Goal: Task Accomplishment & Management: Use online tool/utility

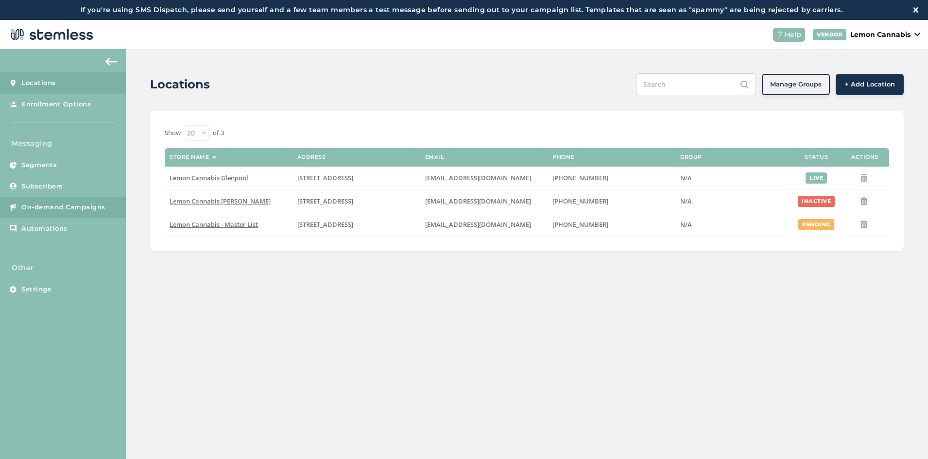
click at [74, 205] on span "On-demand Campaigns" at bounding box center [63, 208] width 84 height 10
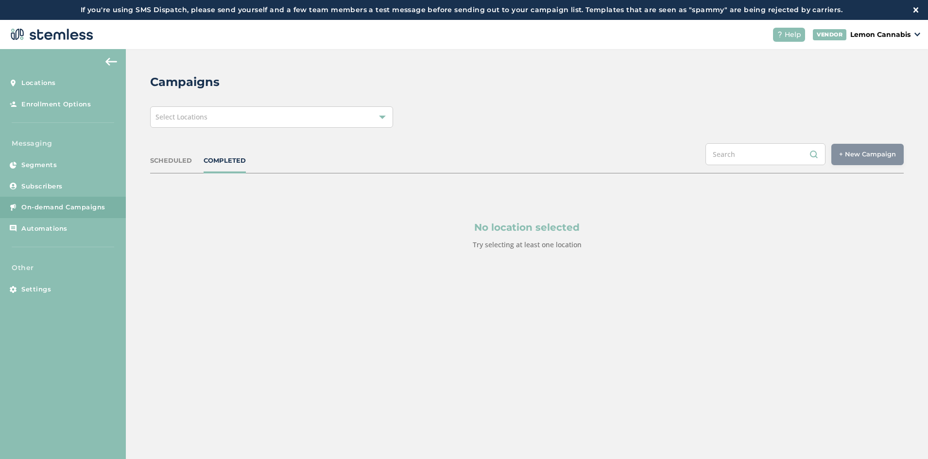
click at [247, 108] on div "Select Locations" at bounding box center [271, 116] width 243 height 21
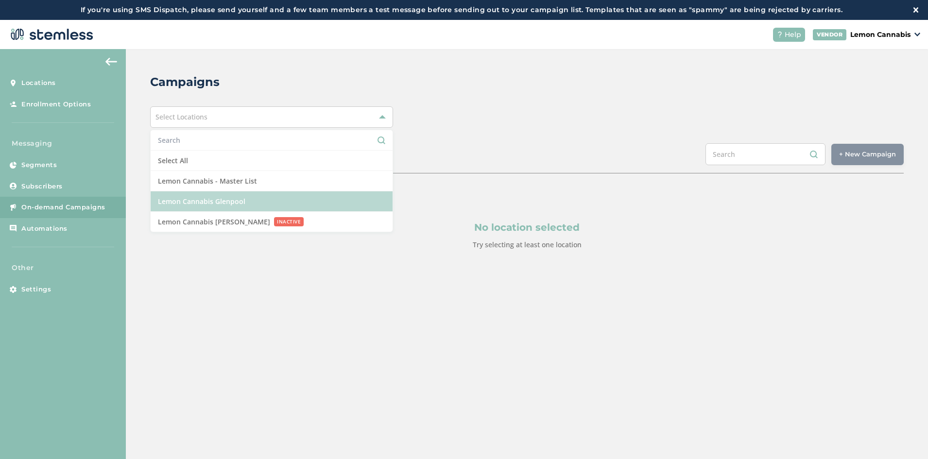
click at [255, 197] on li "Lemon Cannabis Glenpool" at bounding box center [272, 201] width 242 height 20
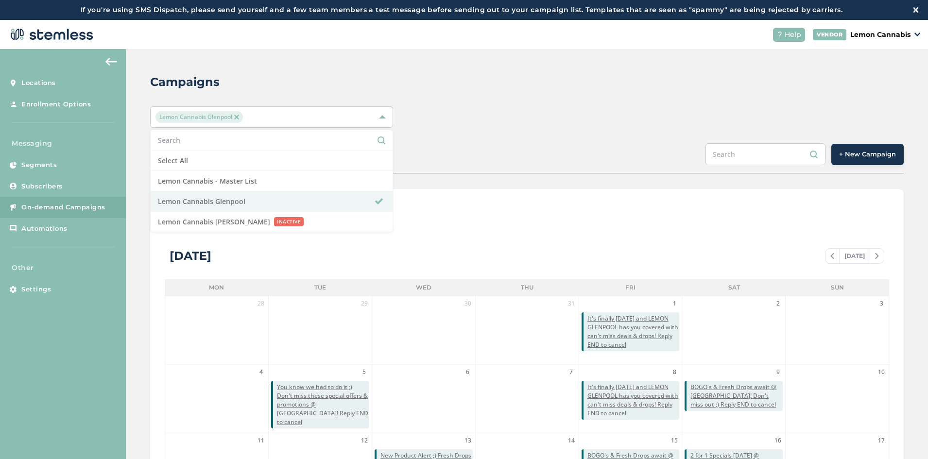
click at [890, 150] on span "+ New Campaign" at bounding box center [867, 155] width 57 height 10
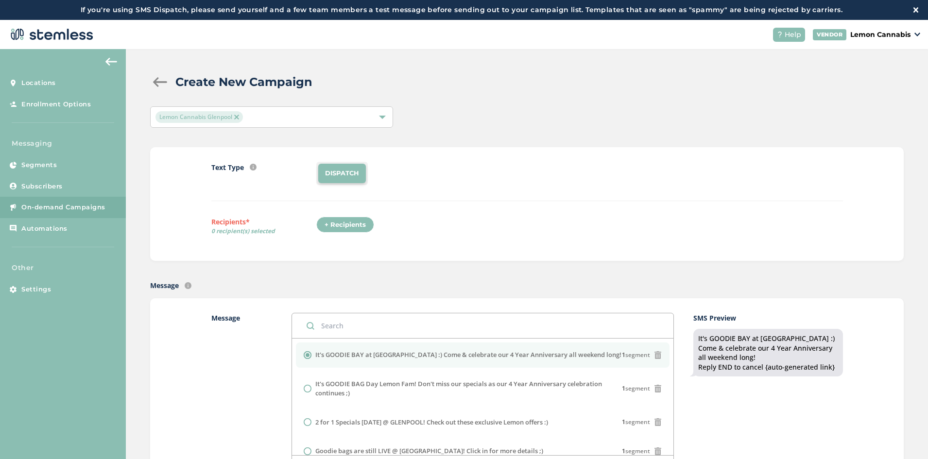
click at [242, 367] on label "Message" at bounding box center [241, 401] width 61 height 177
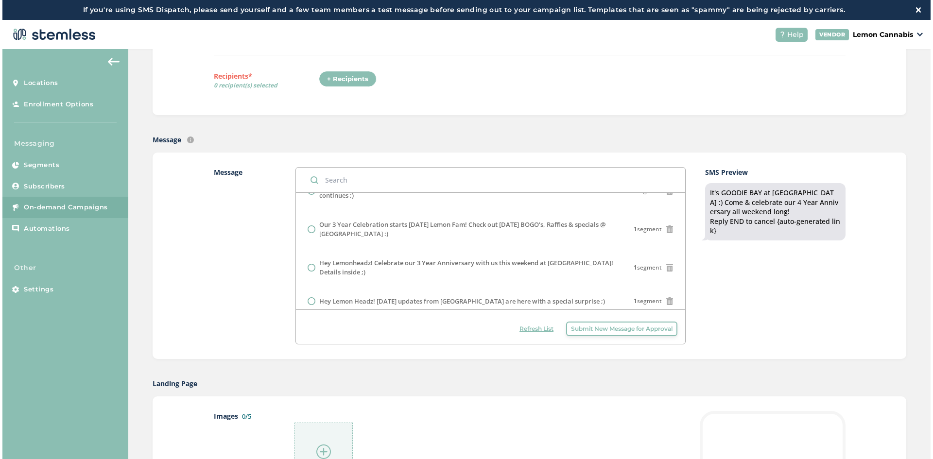
scroll to position [380, 0]
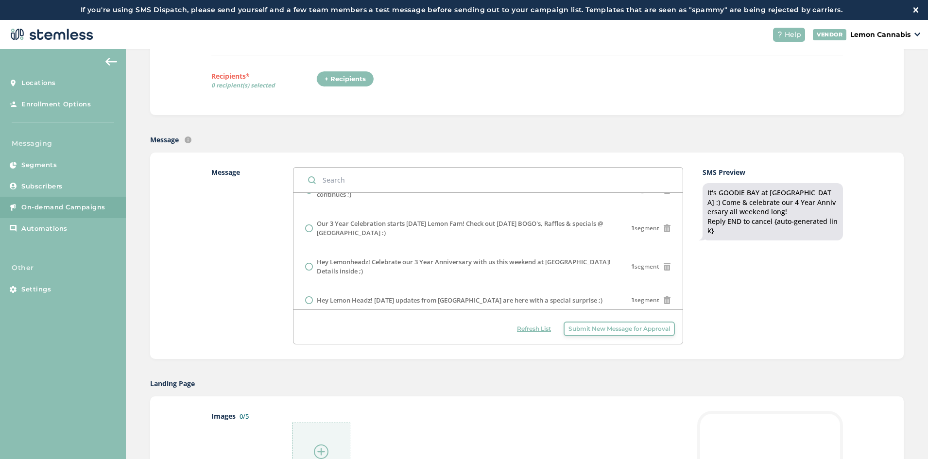
click at [582, 329] on span "Submit New Message for Approval" at bounding box center [619, 328] width 102 height 9
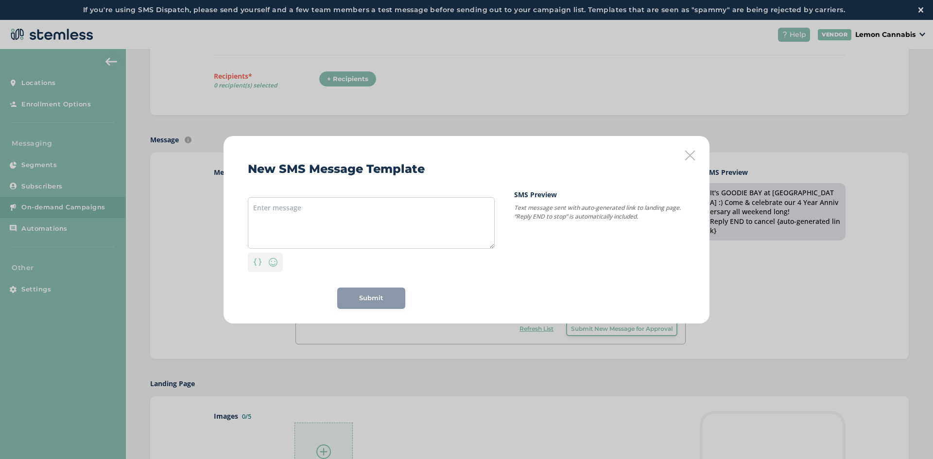
click at [695, 154] on div "New SMS Message Template Personalization Emoji Submit SMS Preview Text message …" at bounding box center [466, 230] width 486 height 188
click at [693, 155] on icon at bounding box center [690, 156] width 10 height 10
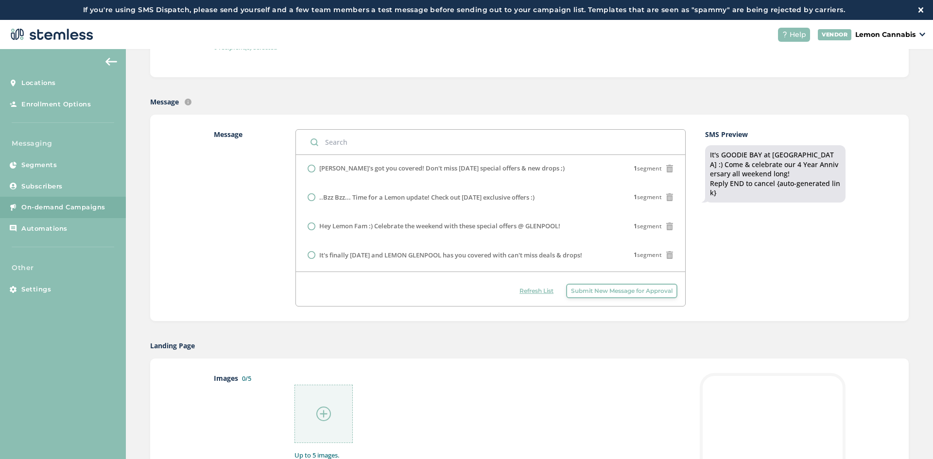
scroll to position [97, 0]
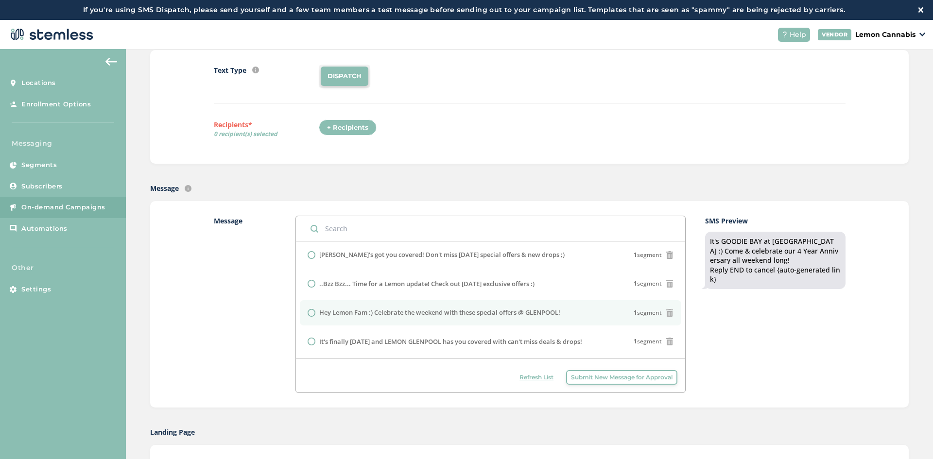
click at [431, 311] on label "Hey Lemon Fam :) Celebrate the weekend with these special offers @ GLENPOOL!" at bounding box center [439, 313] width 241 height 10
radio input "false"
radio input "true"
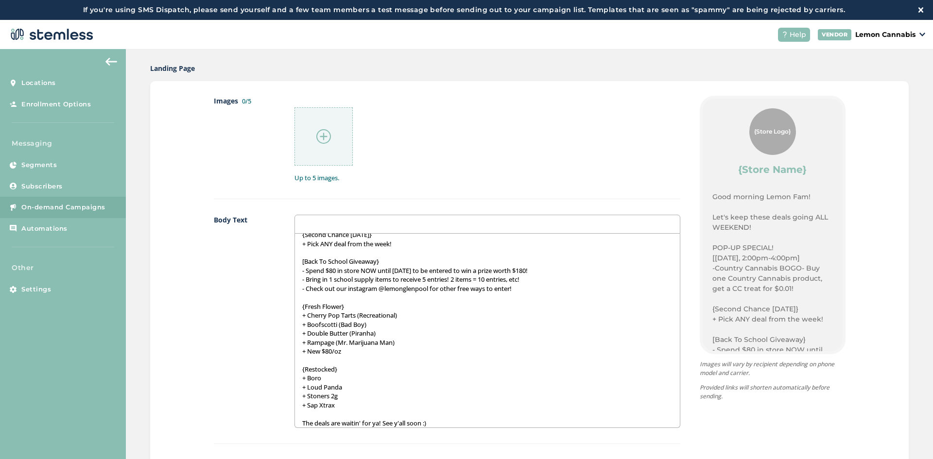
scroll to position [389, 0]
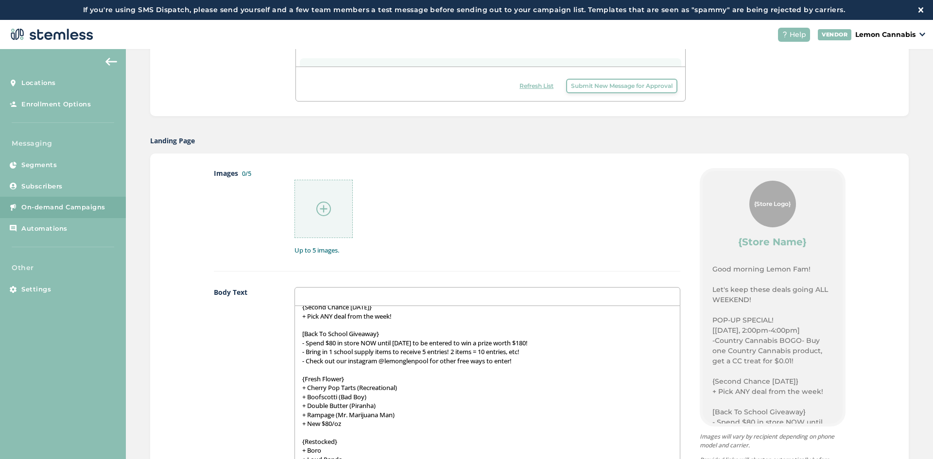
click at [324, 204] on img at bounding box center [323, 209] width 15 height 15
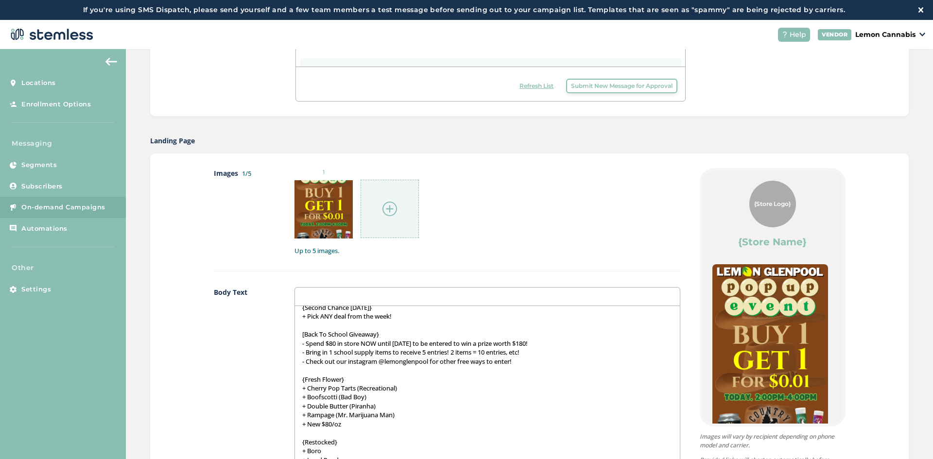
click at [388, 196] on div at bounding box center [389, 209] width 58 height 58
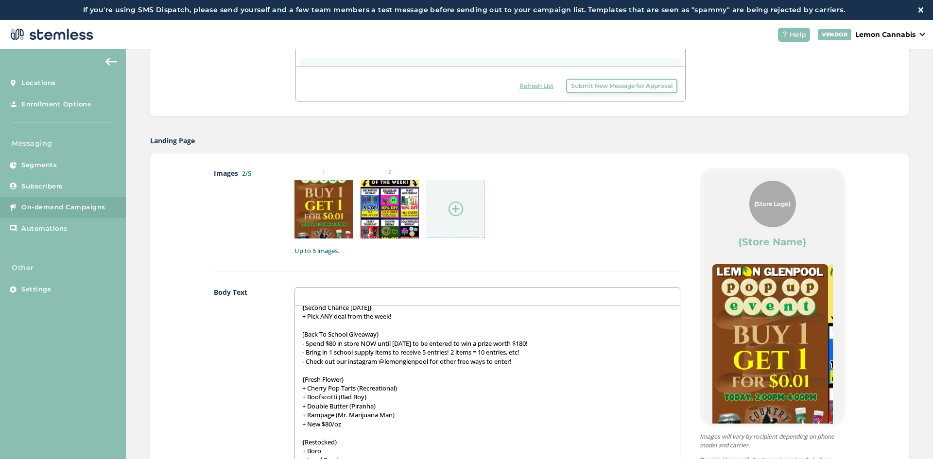
click at [444, 191] on div at bounding box center [456, 209] width 58 height 58
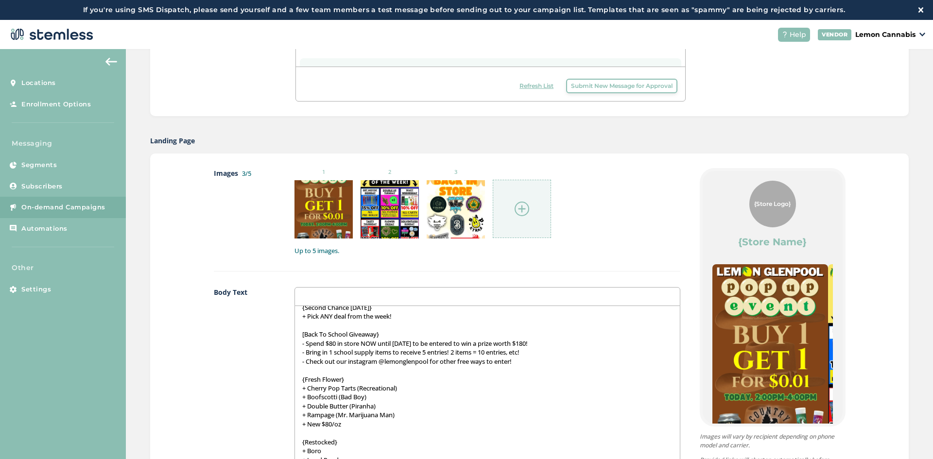
click at [504, 195] on div at bounding box center [522, 209] width 58 height 58
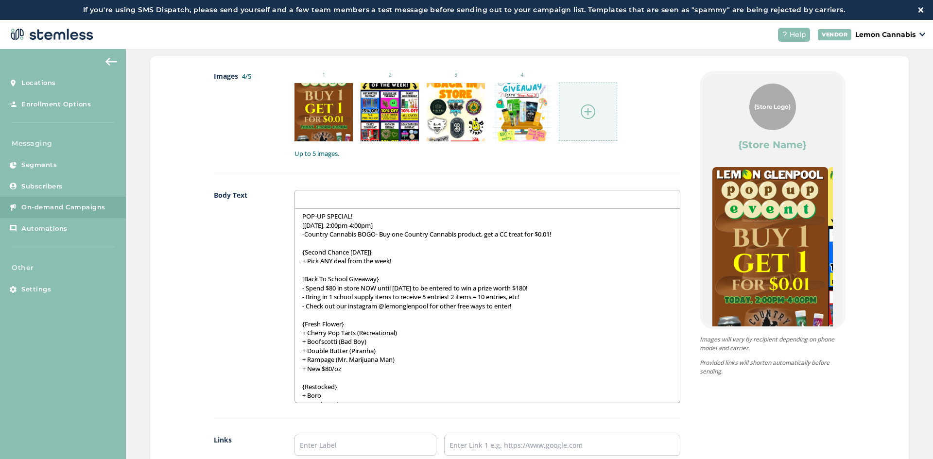
scroll to position [0, 0]
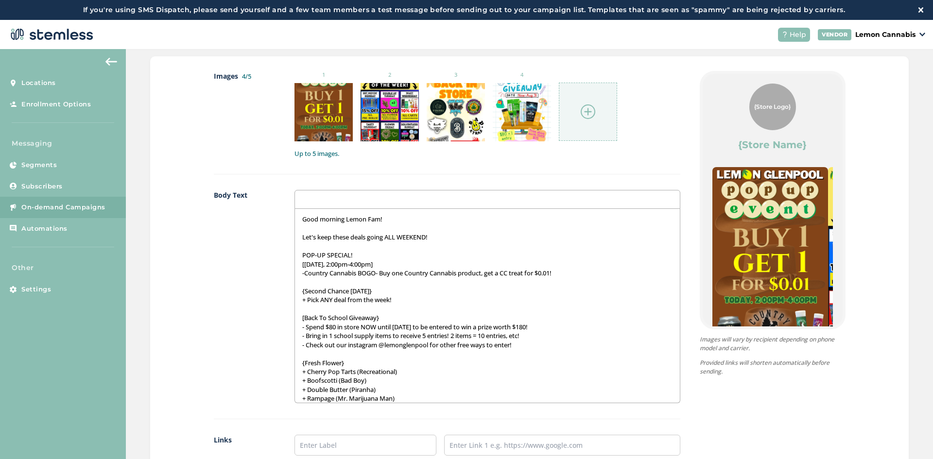
drag, startPoint x: 227, startPoint y: 396, endPoint x: 236, endPoint y: 392, distance: 10.0
click at [227, 396] on label "Body Text" at bounding box center [245, 296] width 62 height 213
drag, startPoint x: 210, startPoint y: 398, endPoint x: 225, endPoint y: 388, distance: 17.8
click at [214, 398] on label "Body Text" at bounding box center [245, 296] width 62 height 213
drag, startPoint x: 377, startPoint y: 276, endPoint x: 556, endPoint y: 281, distance: 178.8
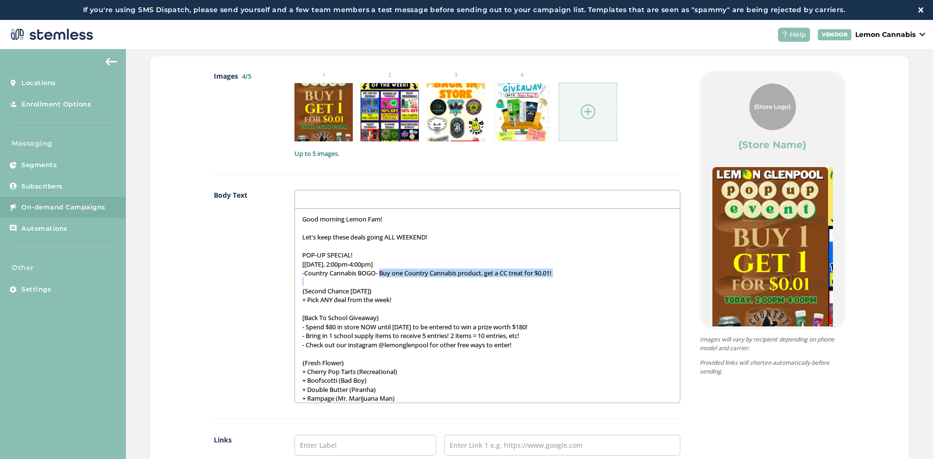
click at [556, 281] on div "Good morning Lemon Fam! Let's keep these deals going ALL WEEKEND! POP-UP SPECIA…" at bounding box center [487, 306] width 384 height 194
click at [186, 409] on div "Images 4/5 1 2 3 4 Up to 5 images. Body Text Good morning Lemon Fam! Let's keep…" at bounding box center [529, 307] width 758 height 502
drag, startPoint x: 349, startPoint y: 295, endPoint x: 294, endPoint y: 288, distance: 55.9
click at [295, 288] on div "Good morning Lemon Fam! Let's keep these deals going ALL WEEKEND! POP-UP SPECIA…" at bounding box center [487, 306] width 384 height 194
drag, startPoint x: 328, startPoint y: 300, endPoint x: 316, endPoint y: 303, distance: 13.1
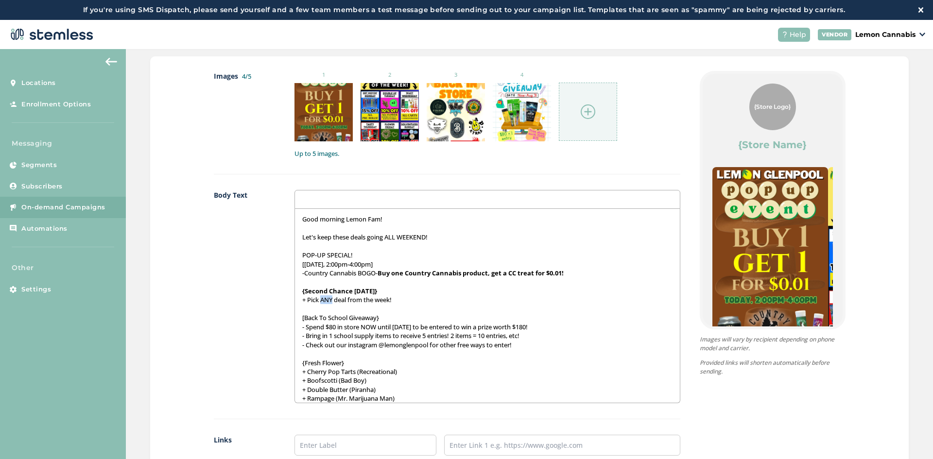
click at [316, 303] on p "+ Pick ANY deal from the week!" at bounding box center [487, 299] width 370 height 9
click at [182, 409] on div "Images 4/5 1 2 3 4 Up to 5 images. Body Text Good morning Lemon Fam! Let's keep…" at bounding box center [529, 307] width 758 height 502
drag, startPoint x: 383, startPoint y: 320, endPoint x: 293, endPoint y: 320, distance: 89.4
click at [295, 320] on div "Good morning Lemon Fam! Let's keep these deals going ALL WEEKEND! POP-UP SPECIA…" at bounding box center [487, 306] width 384 height 194
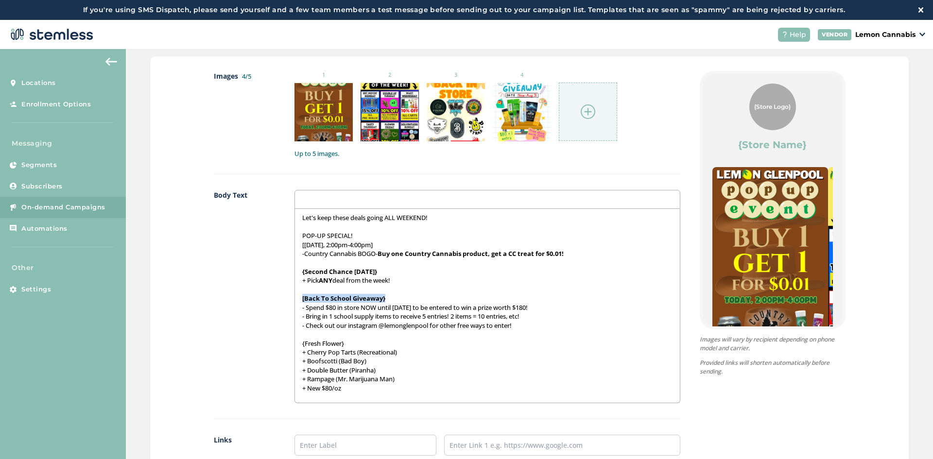
scroll to position [87, 0]
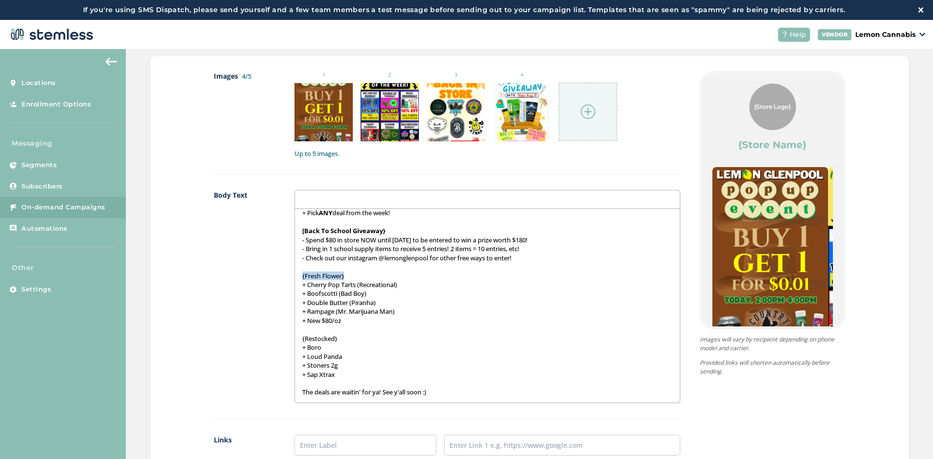
drag, startPoint x: 348, startPoint y: 275, endPoint x: 295, endPoint y: 276, distance: 53.4
click at [295, 276] on div "Good morning Lemon Fam! Let's keep these deals going ALL WEEKEND! POP-UP SPECIA…" at bounding box center [487, 306] width 384 height 194
drag, startPoint x: 341, startPoint y: 338, endPoint x: 283, endPoint y: 339, distance: 57.8
click at [283, 339] on div "Body Text Good morning Lemon Fam! Let's keep these deals going ALL WEEKEND! POP…" at bounding box center [447, 304] width 466 height 229
click at [412, 358] on p "+ Loud Panda" at bounding box center [487, 356] width 370 height 9
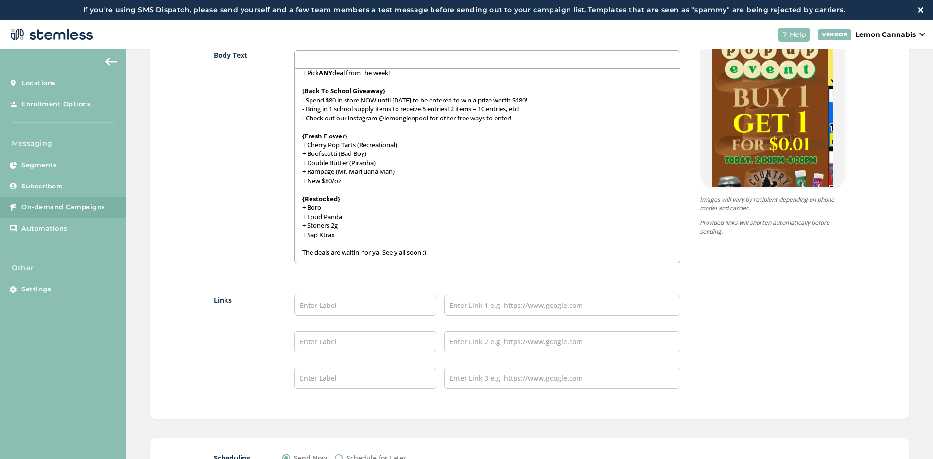
scroll to position [680, 0]
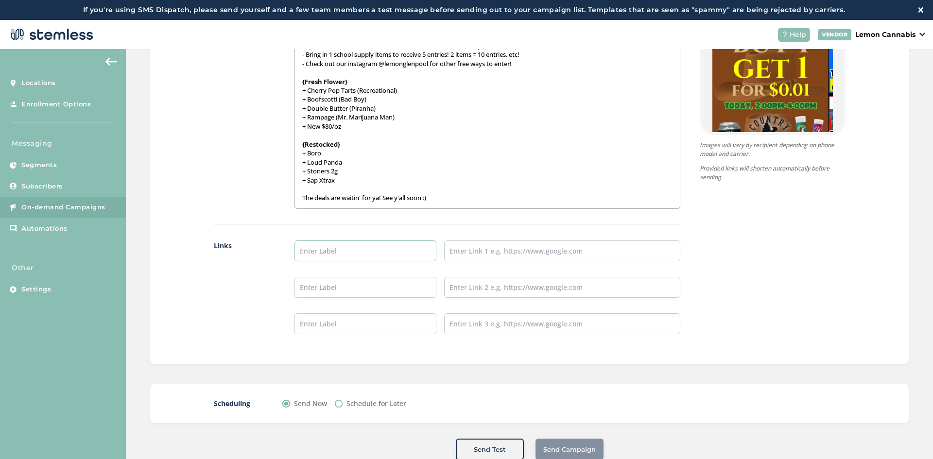
click at [340, 253] on input "text" at bounding box center [365, 250] width 142 height 21
type input "Place an Order:"
click at [361, 283] on input "text" at bounding box center [365, 287] width 142 height 21
type input "Leave a Review:"
click at [356, 322] on input "text" at bounding box center [365, 323] width 142 height 21
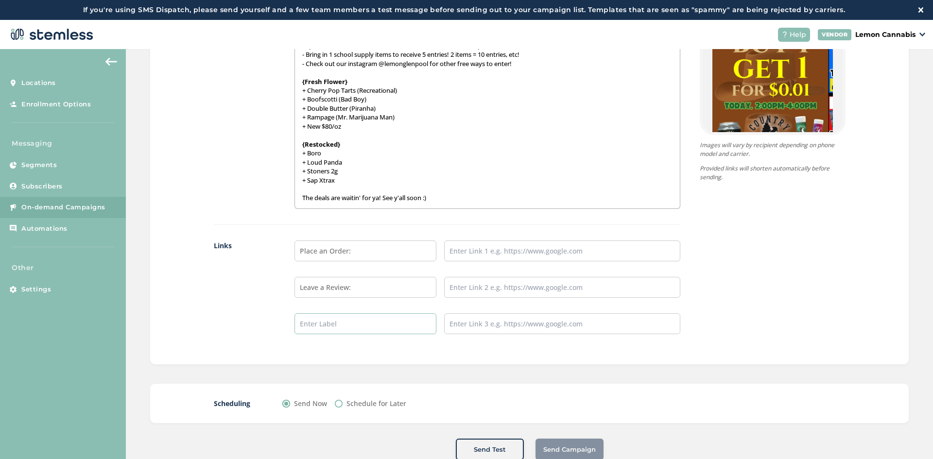
type input "Follow us on Instagram:"
click at [496, 247] on input "text" at bounding box center [562, 250] width 236 height 21
type input "[URL][DOMAIN_NAME]"
click at [513, 283] on input "text" at bounding box center [562, 287] width 236 height 21
type input "[URL][DOMAIN_NAME]"
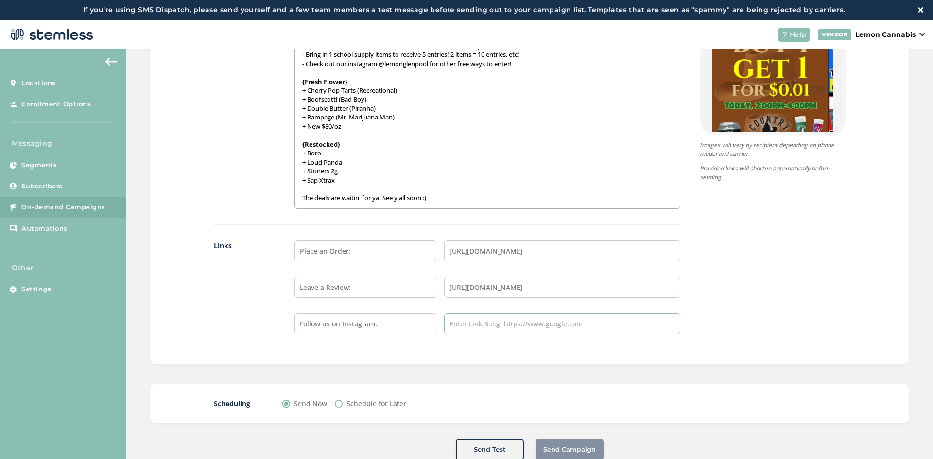
click at [522, 319] on input "text" at bounding box center [562, 323] width 236 height 21
type input "[URL][DOMAIN_NAME]"
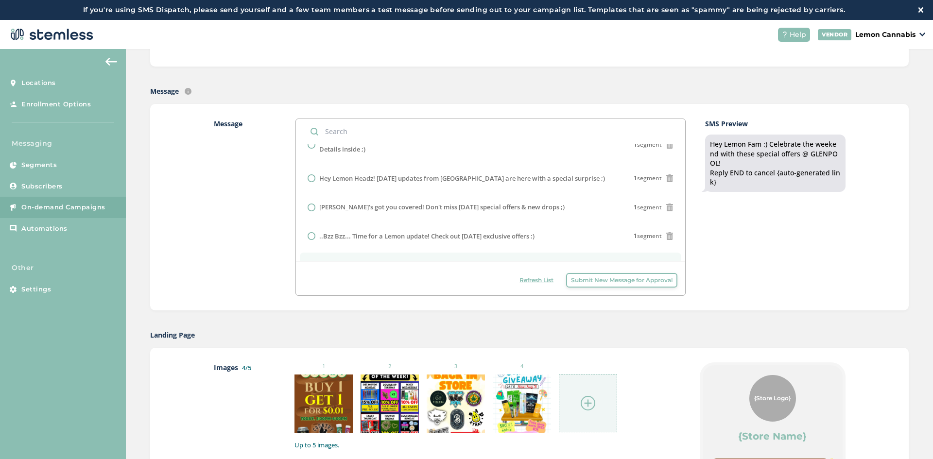
scroll to position [0, 0]
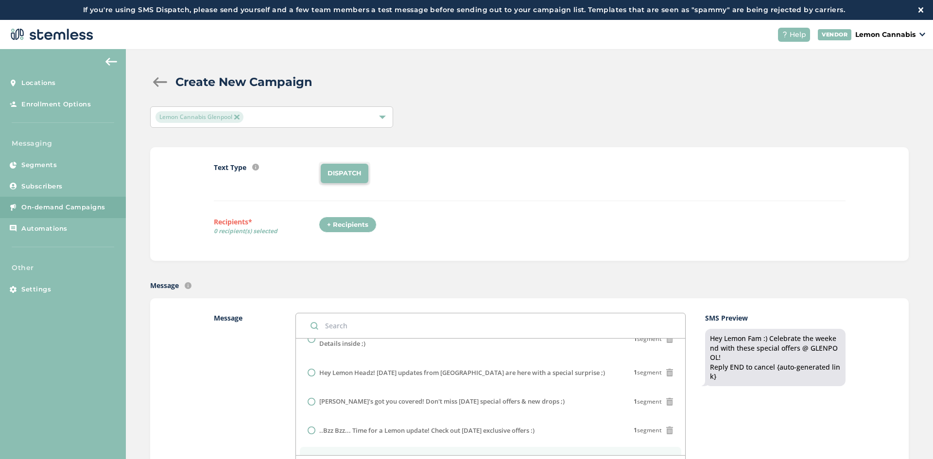
click at [337, 228] on div "+ Recipients" at bounding box center [348, 225] width 58 height 17
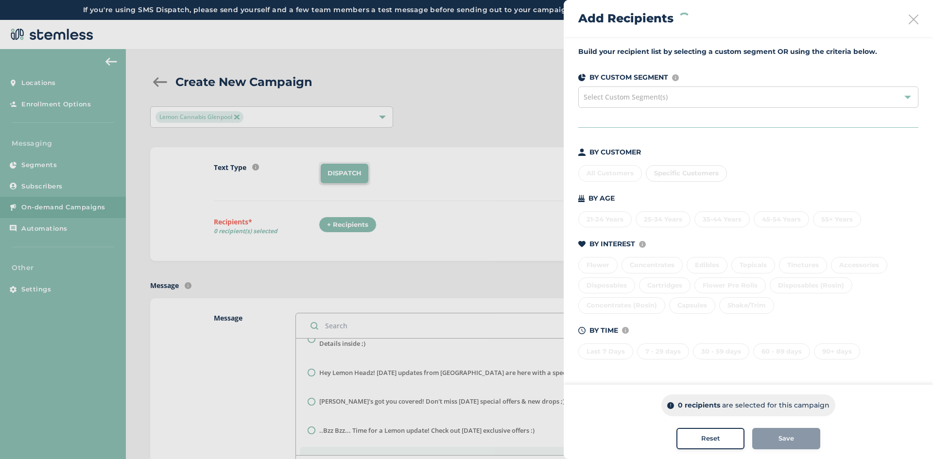
click at [610, 355] on div "Last 7 Days 7 - 29 days 30 - 59 days 60 - 89 days 90+ days" at bounding box center [748, 350] width 340 height 20
click at [601, 350] on div "Last 7 Days" at bounding box center [605, 351] width 55 height 17
click at [659, 354] on div "7 - 29 days" at bounding box center [663, 351] width 52 height 17
click at [702, 354] on div "30 - 59 days" at bounding box center [721, 351] width 56 height 17
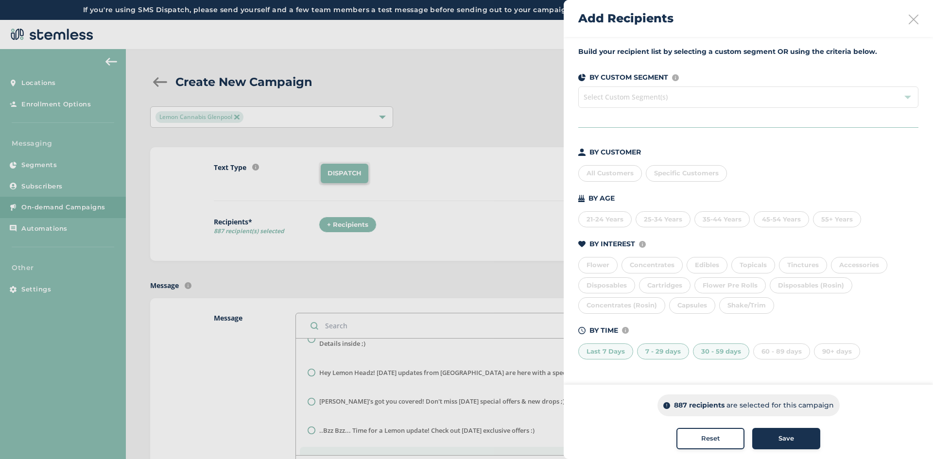
click at [767, 352] on div "60 - 89 days" at bounding box center [781, 351] width 57 height 17
click at [783, 440] on span "Save" at bounding box center [786, 439] width 16 height 10
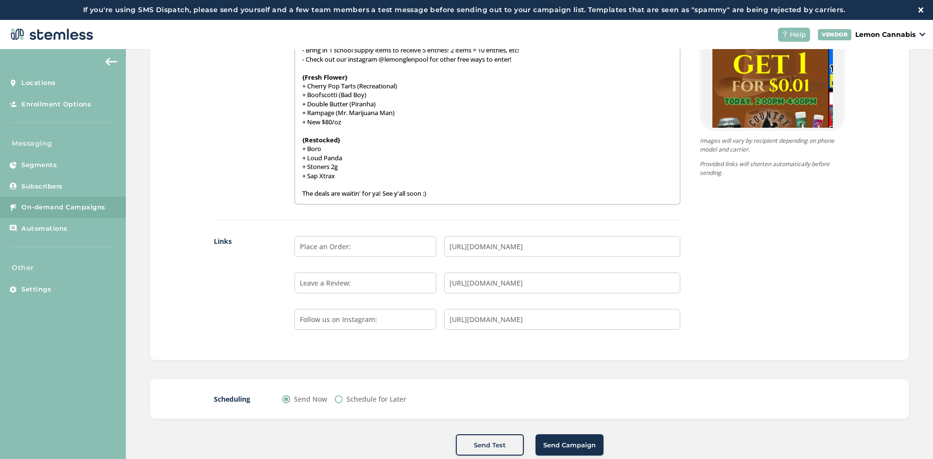
scroll to position [685, 0]
click at [555, 435] on button "Send Campaign" at bounding box center [569, 443] width 68 height 21
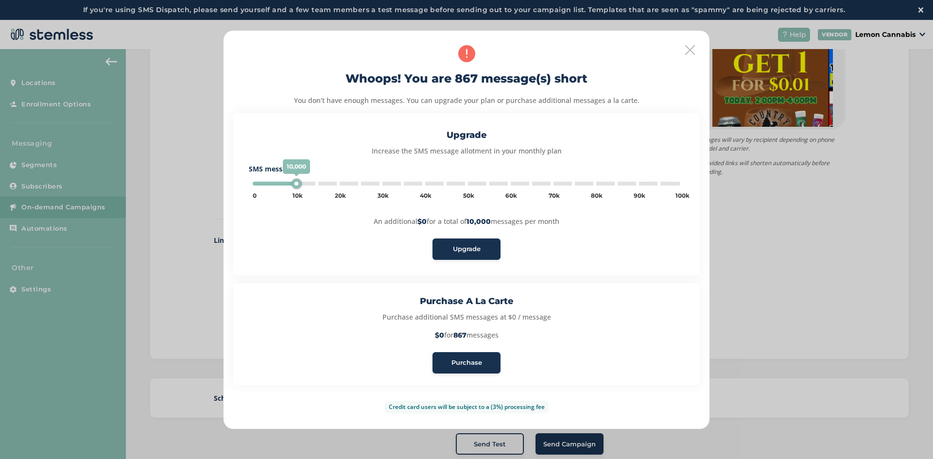
type input "5000"
click at [488, 365] on div "Purchase" at bounding box center [466, 363] width 52 height 10
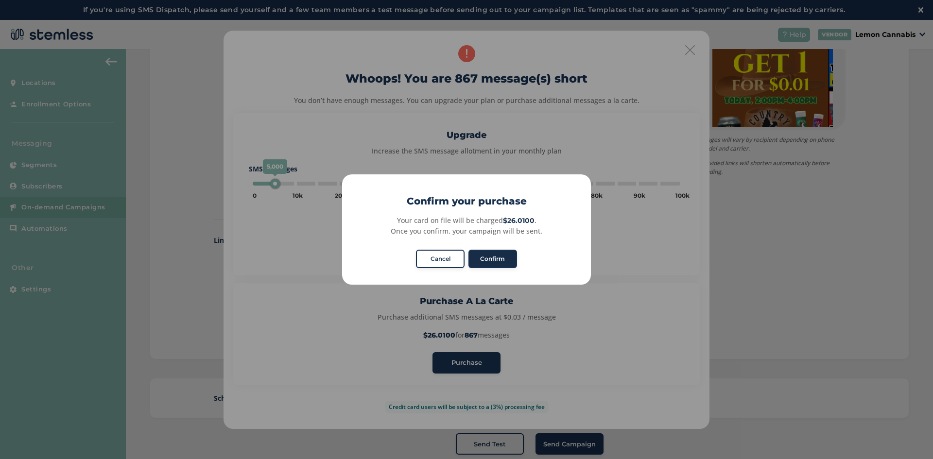
click at [503, 263] on button "Confirm" at bounding box center [492, 259] width 49 height 18
